Goal: Task Accomplishment & Management: Use online tool/utility

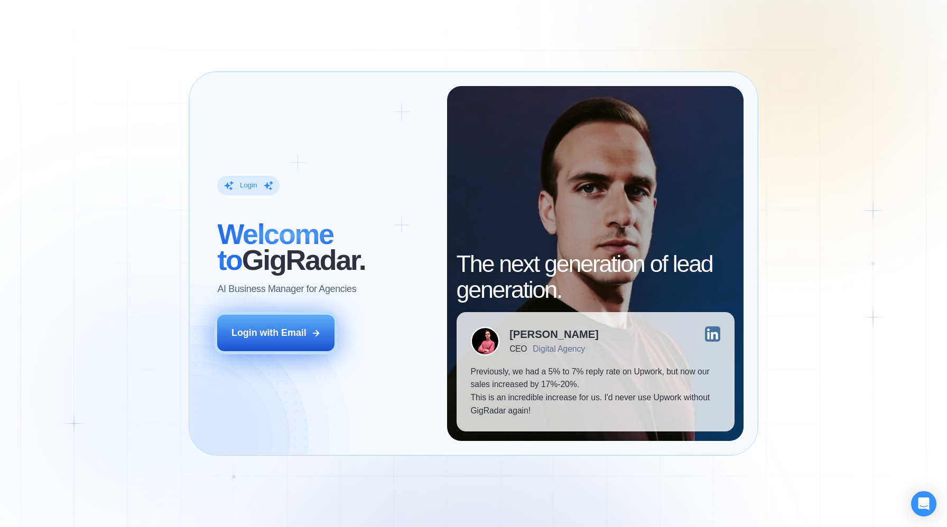
click at [263, 328] on div "Login with Email" at bounding box center [268, 333] width 75 height 13
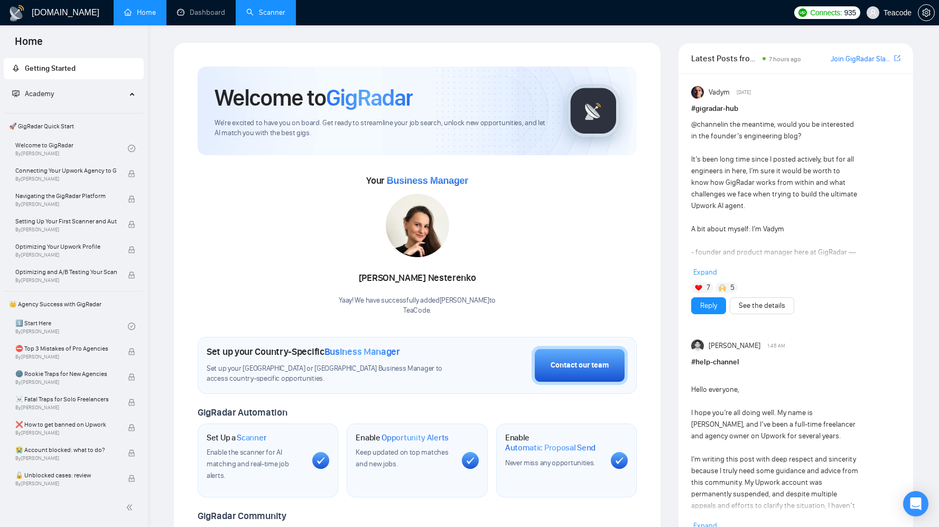
click at [265, 14] on link "Scanner" at bounding box center [265, 12] width 39 height 9
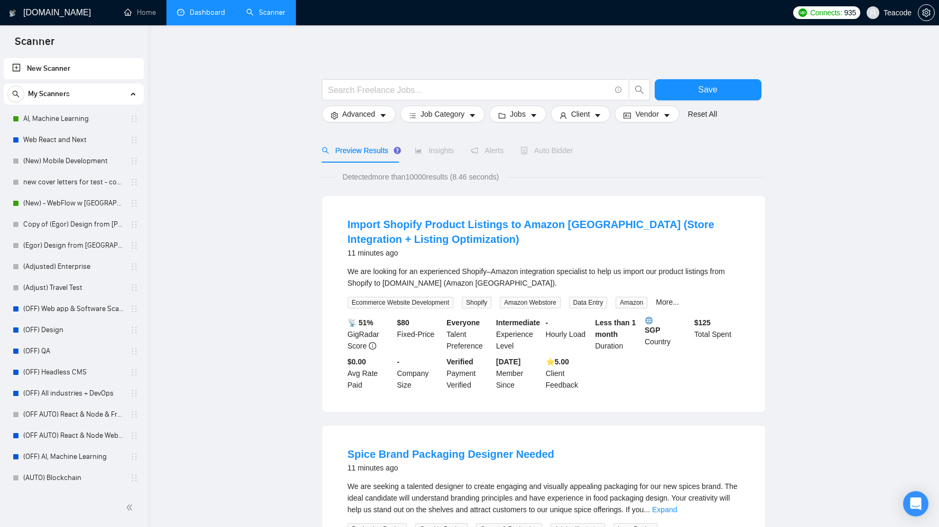
click at [198, 17] on link "Dashboard" at bounding box center [201, 12] width 48 height 9
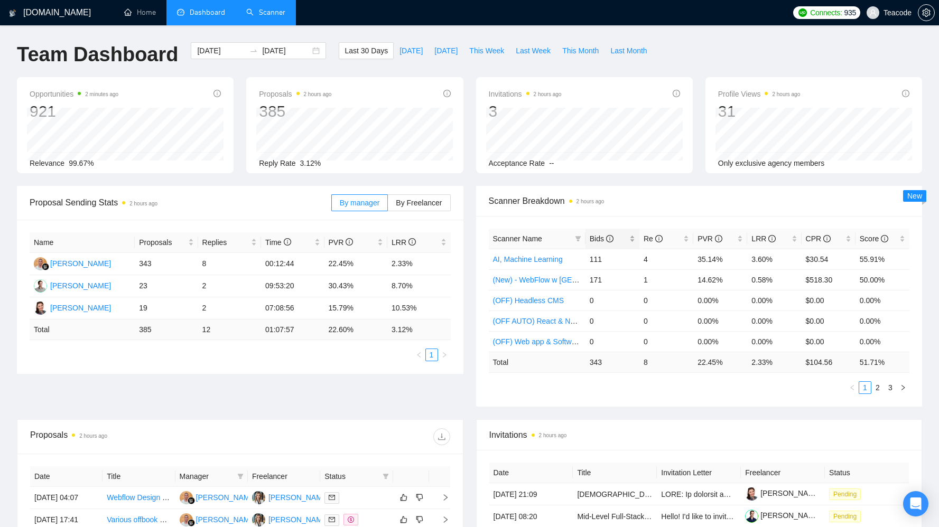
click at [632, 240] on div "Bids" at bounding box center [612, 239] width 45 height 12
click at [269, 12] on link "Scanner" at bounding box center [265, 12] width 39 height 9
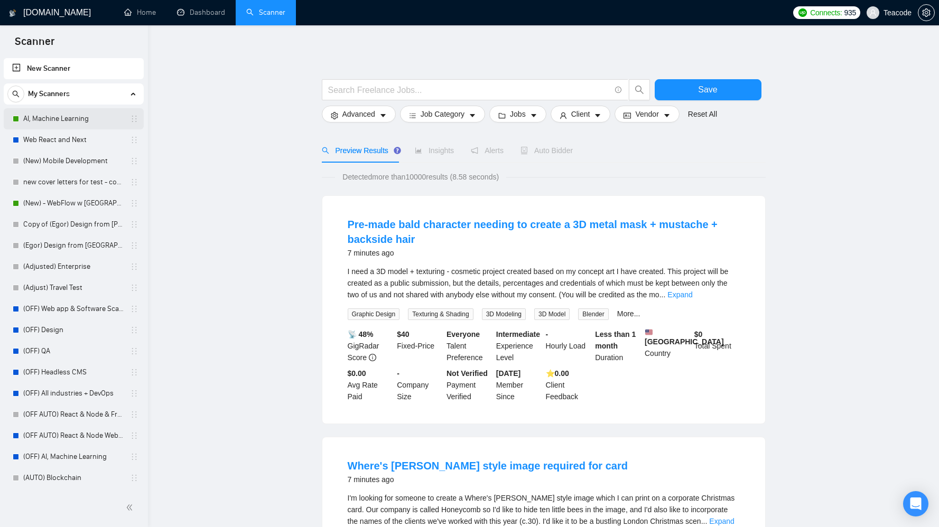
click at [42, 121] on link "AI, Machine Learning" at bounding box center [73, 118] width 100 height 21
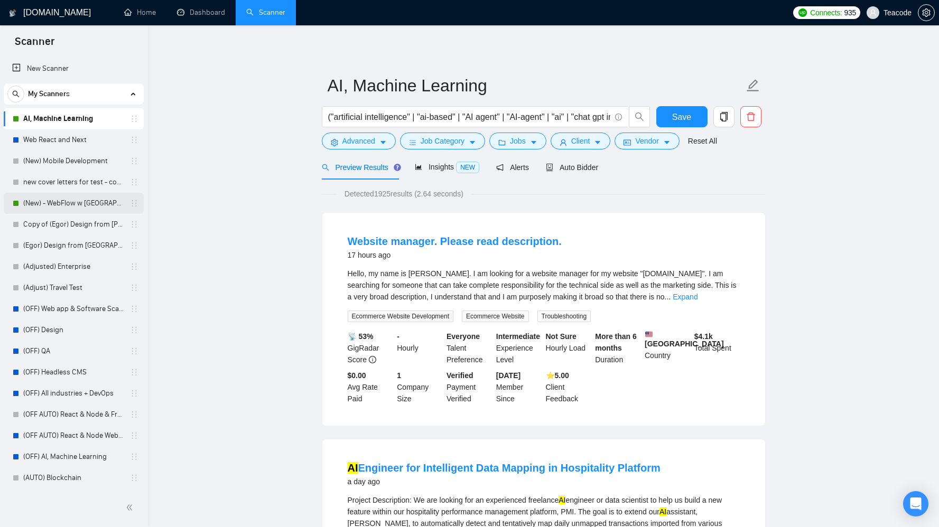
click at [78, 206] on link "(New) - WebFlow w Kasia" at bounding box center [73, 203] width 100 height 21
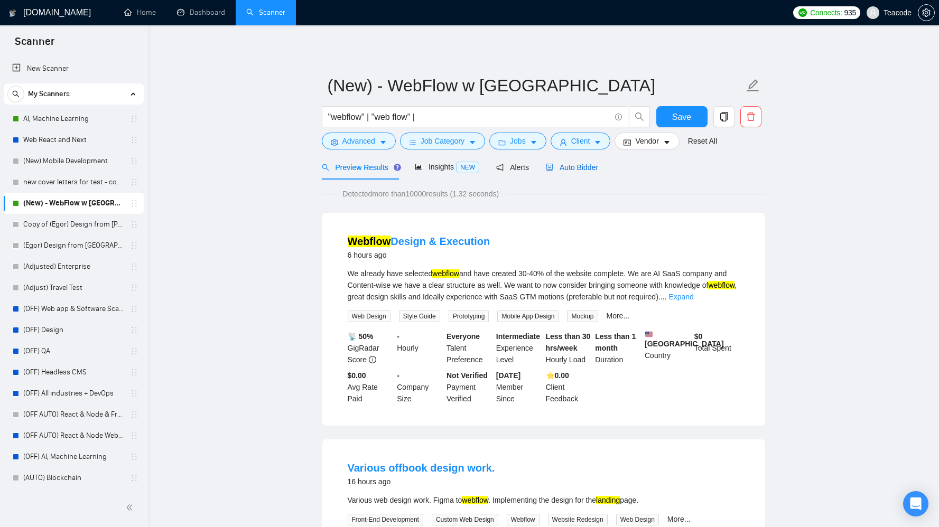
click at [598, 170] on span "Auto Bidder" at bounding box center [572, 167] width 52 height 8
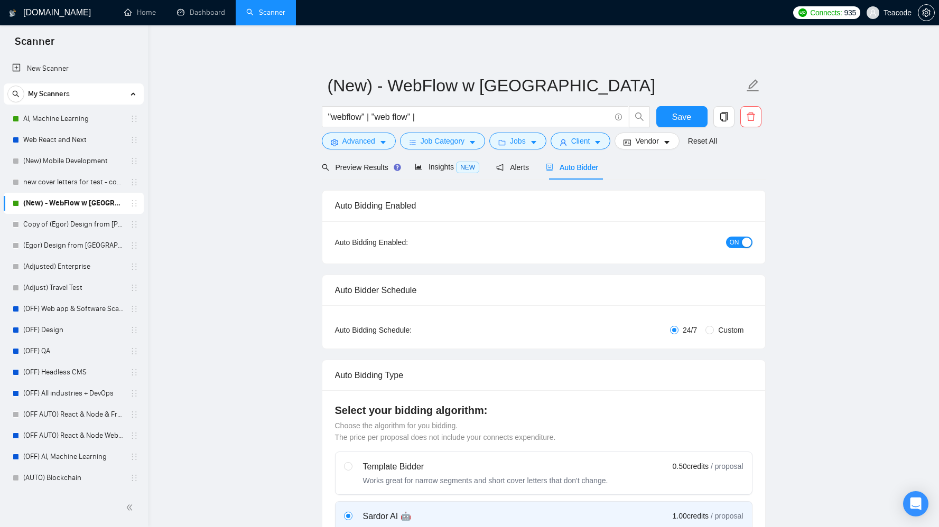
click at [730, 243] on span "ON" at bounding box center [735, 243] width 10 height 12
